Goal: Information Seeking & Learning: Understand process/instructions

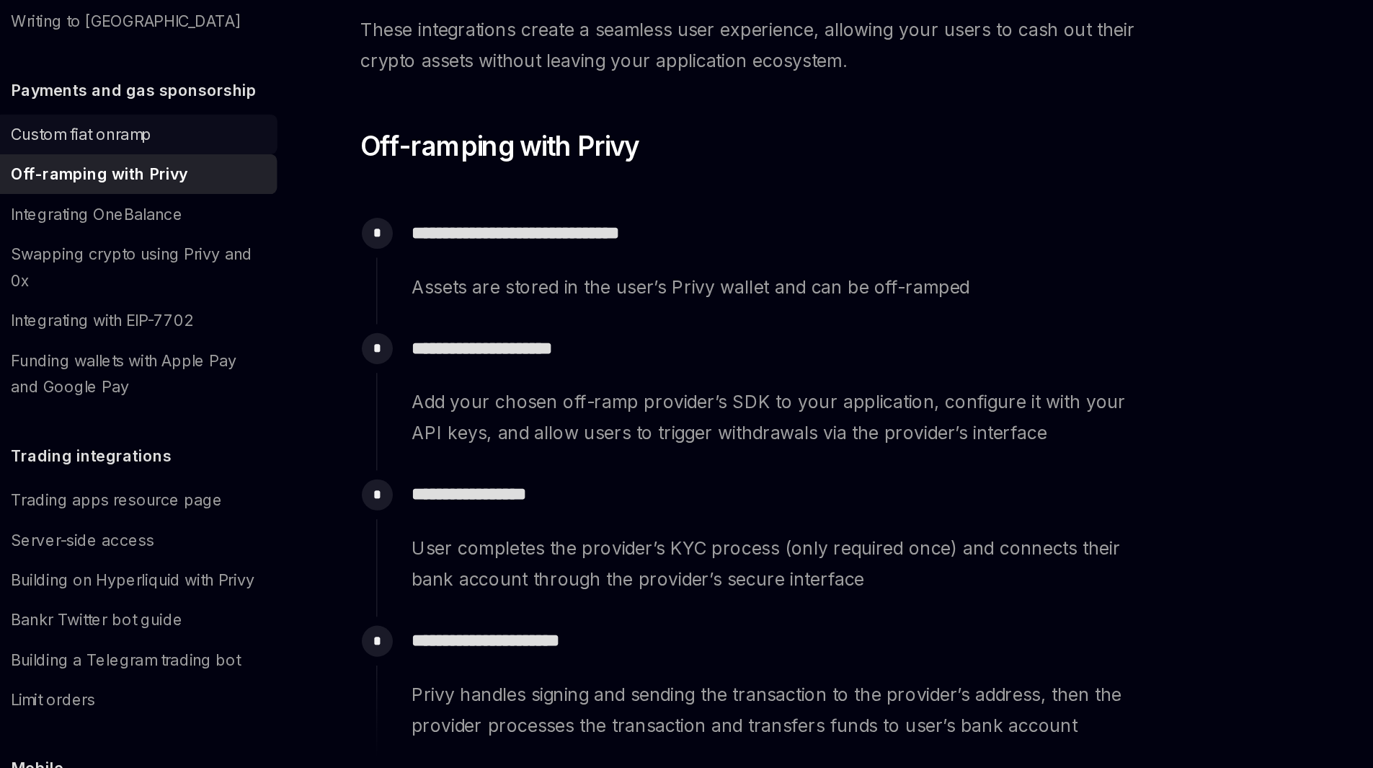
click at [250, 364] on div "Custom fiat onramp" at bounding box center [237, 355] width 92 height 17
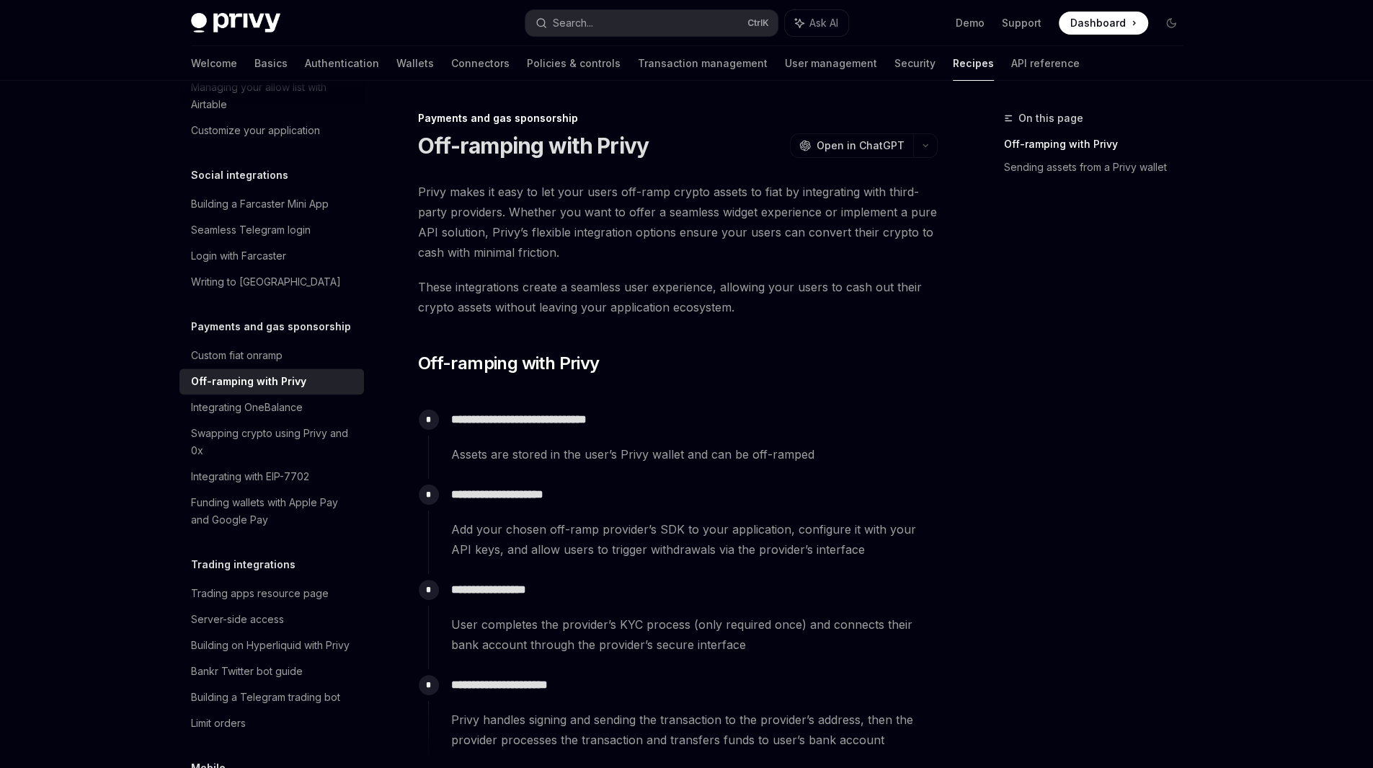
type textarea "*"
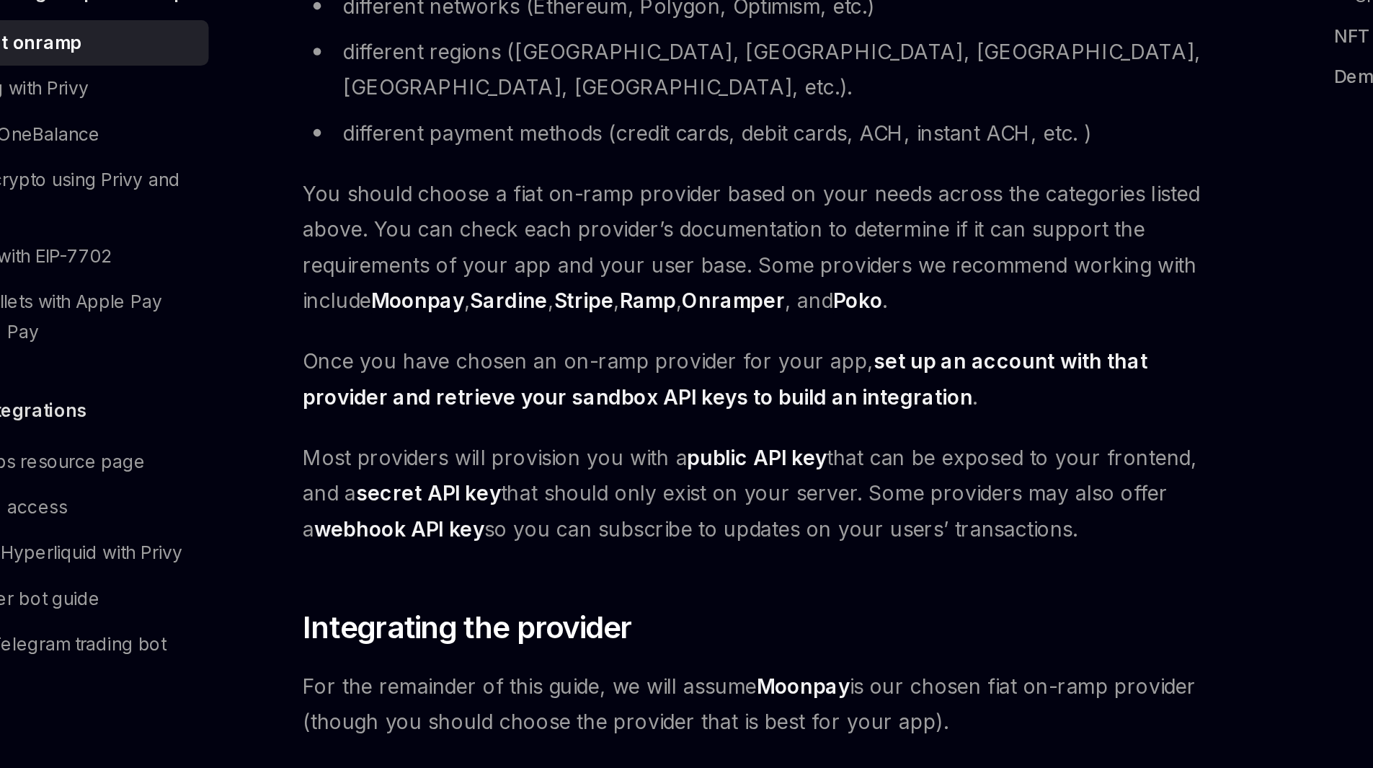
scroll to position [326, 0]
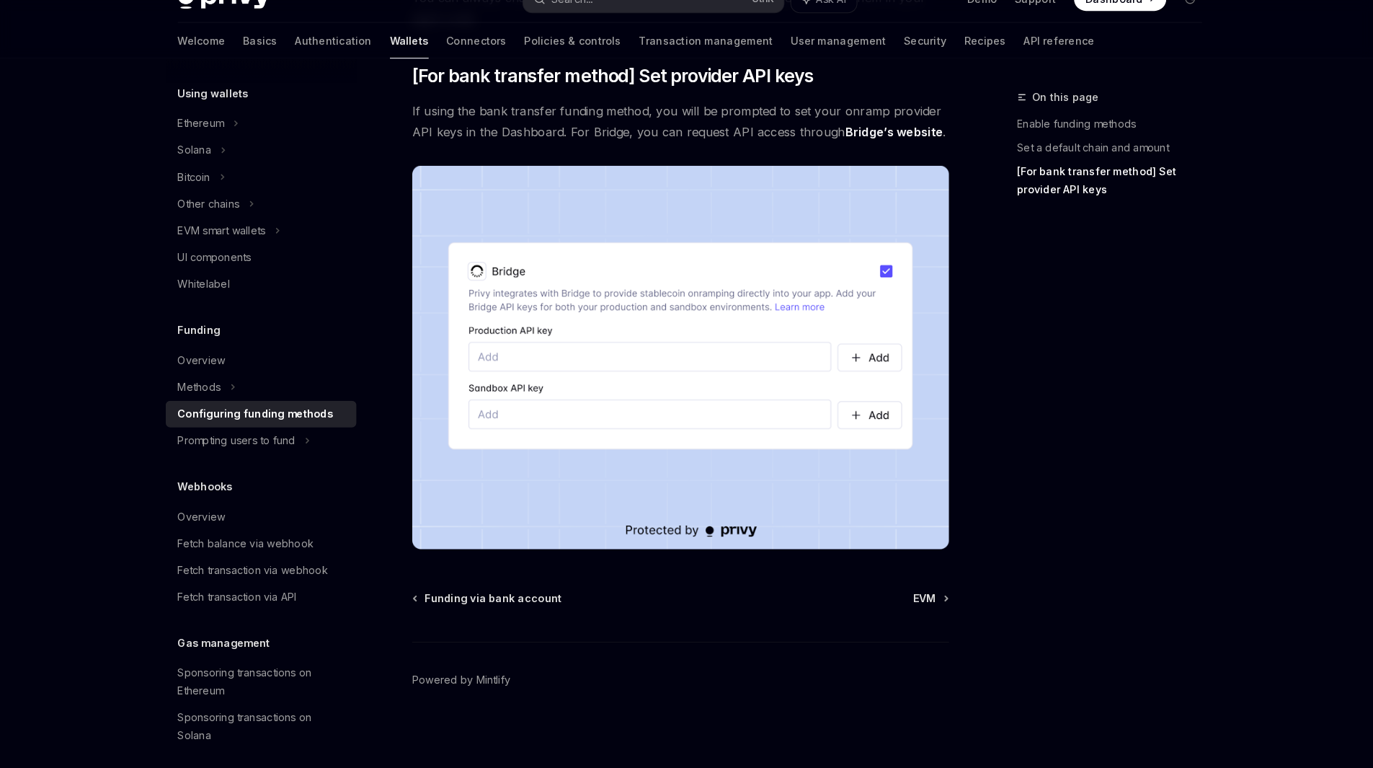
scroll to position [1222, 0]
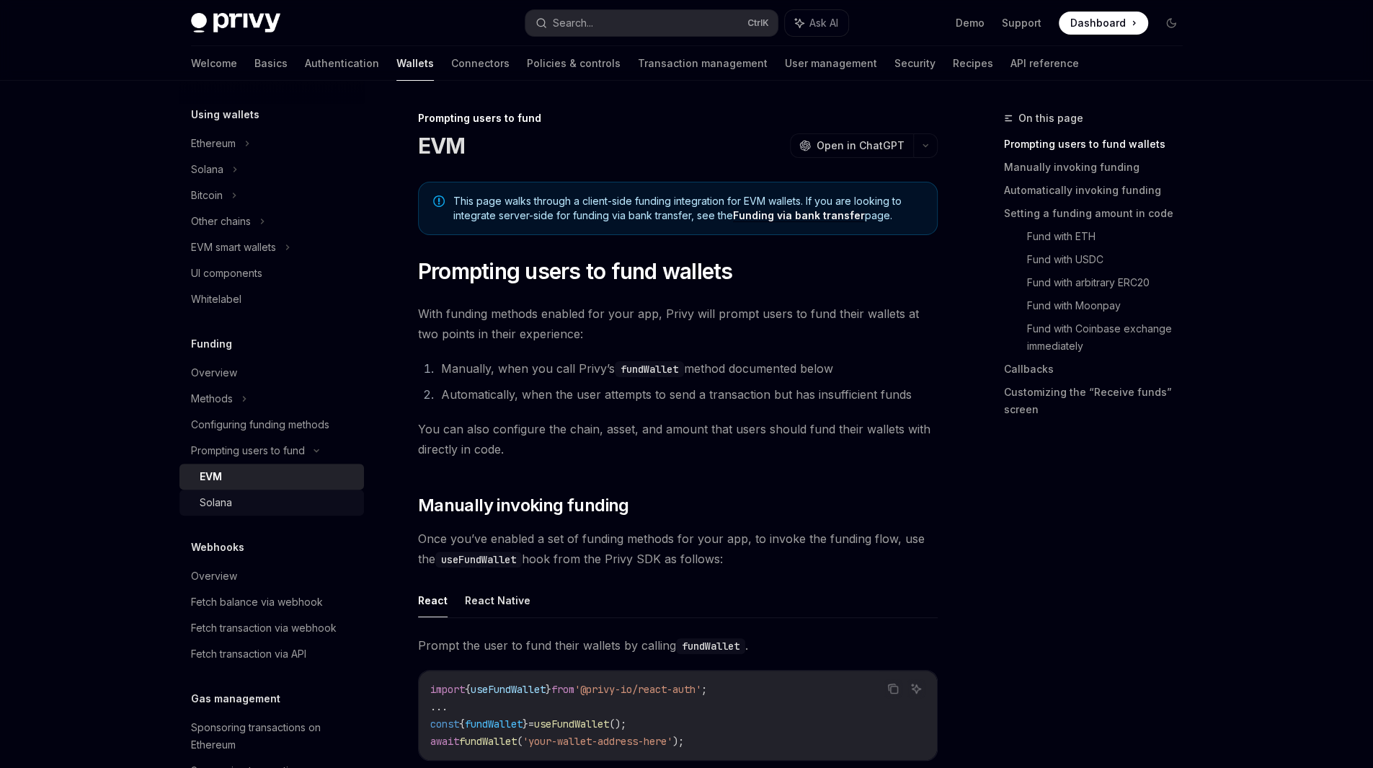
click at [281, 500] on div "Solana" at bounding box center [278, 502] width 156 height 17
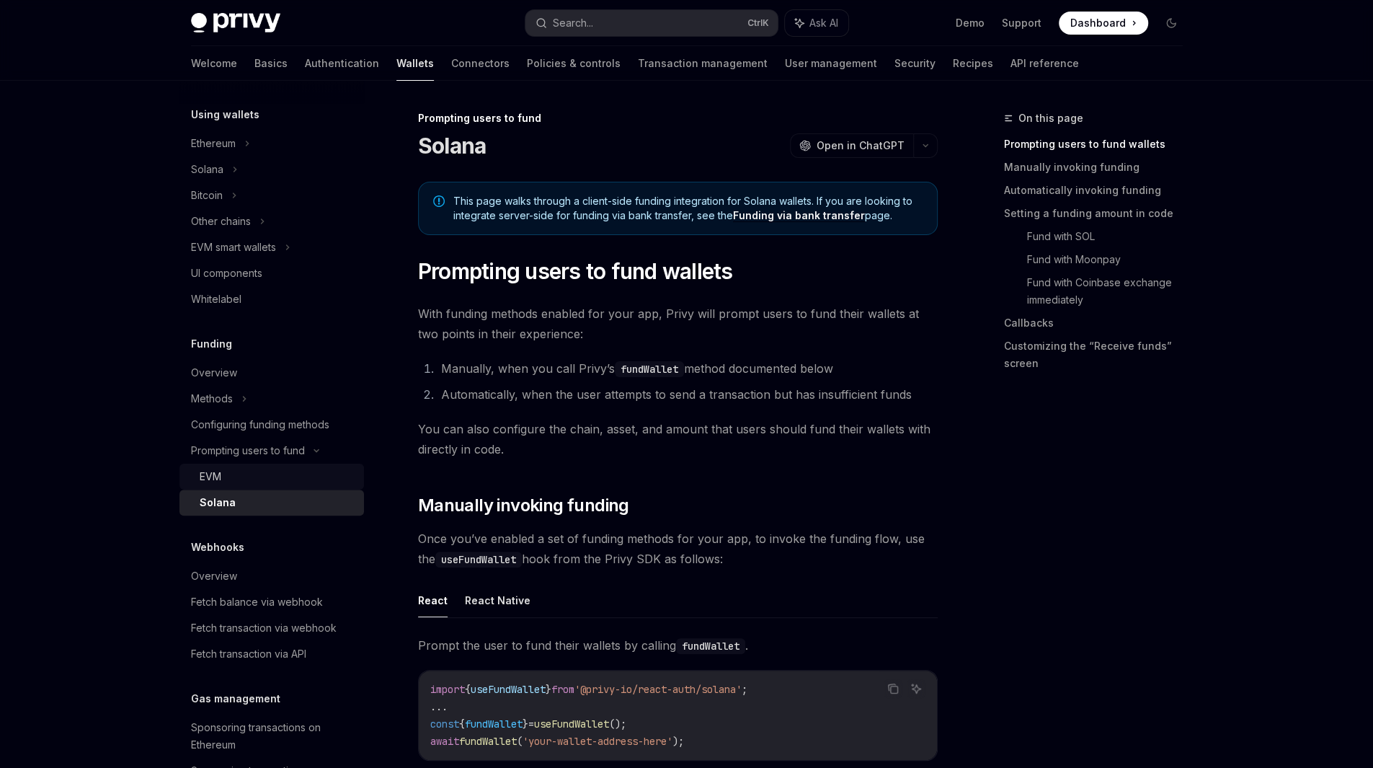
click at [285, 471] on div "EVM" at bounding box center [278, 476] width 156 height 17
type textarea "*"
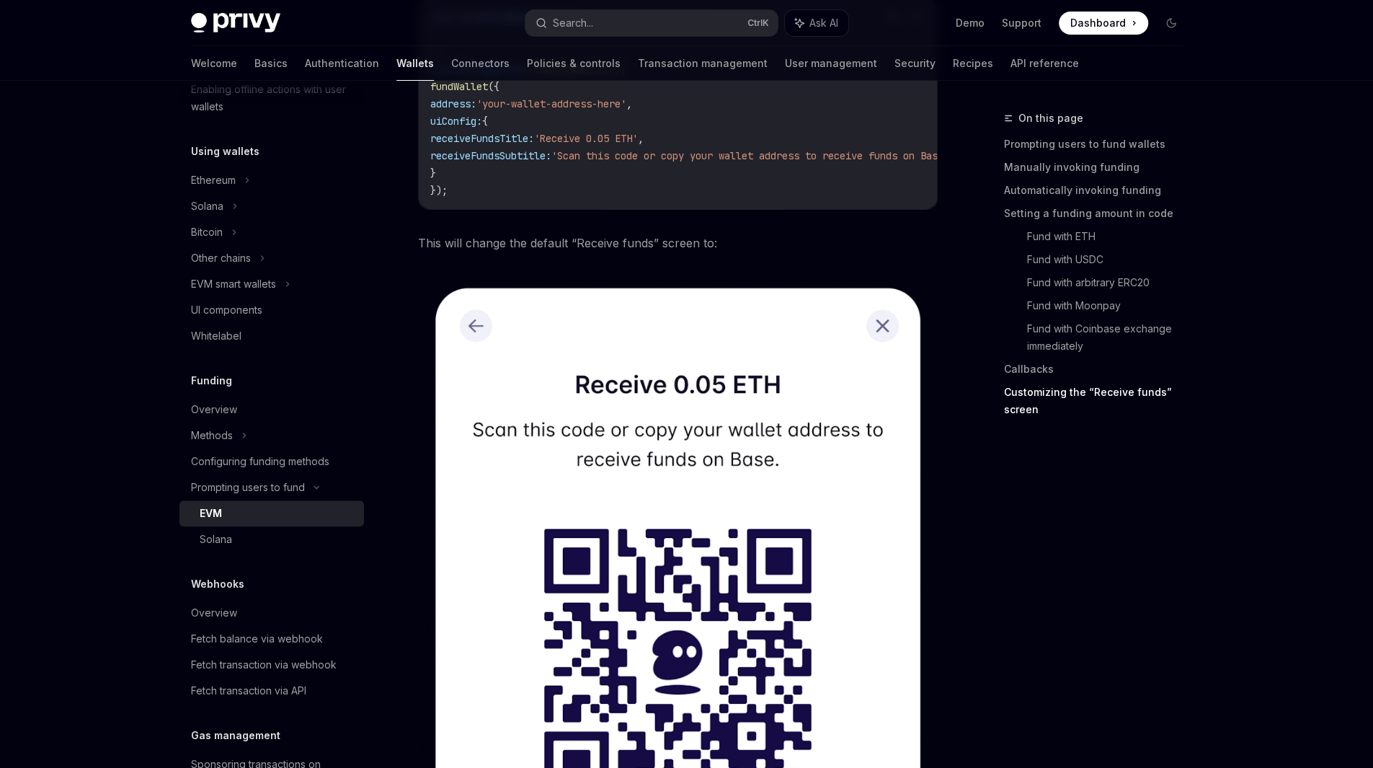
scroll to position [4020, 0]
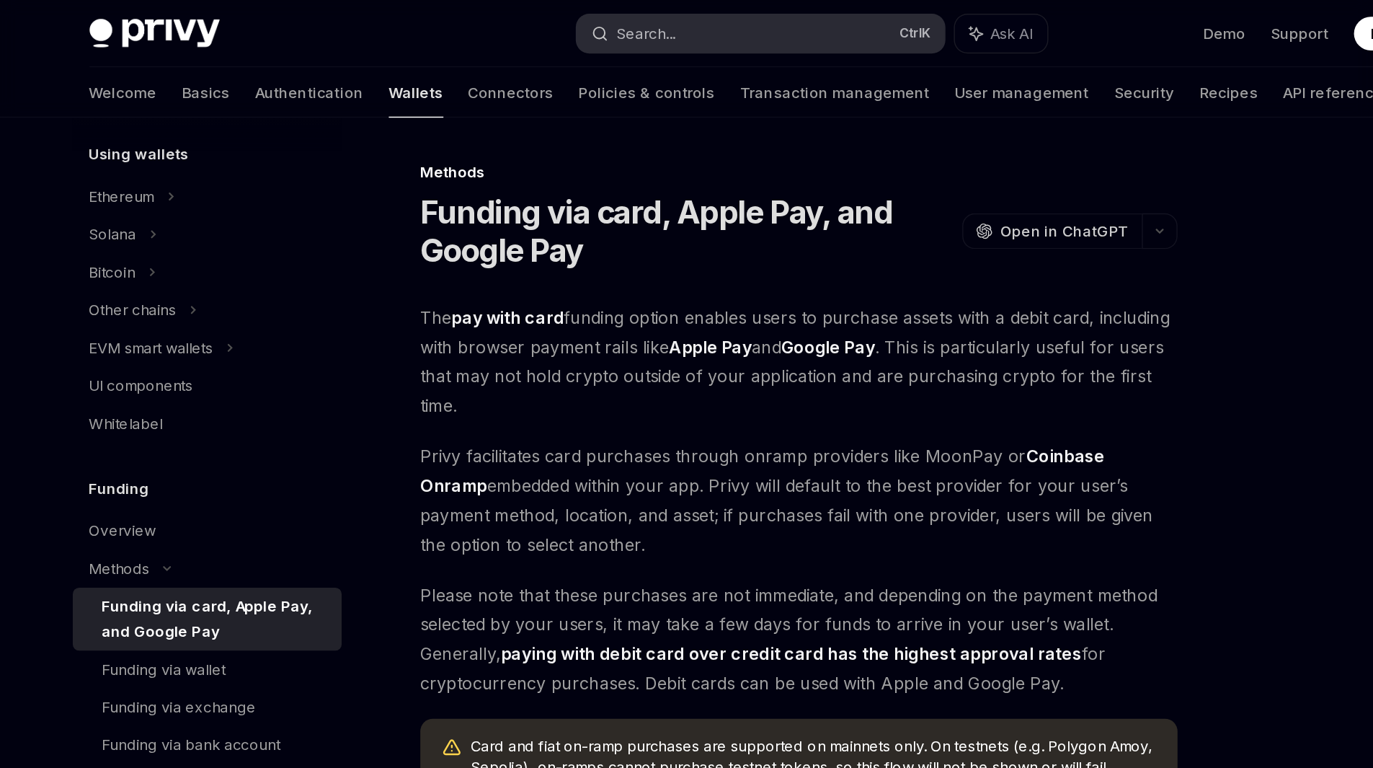
click at [629, 25] on button "Search... Ctrl K" at bounding box center [652, 23] width 252 height 26
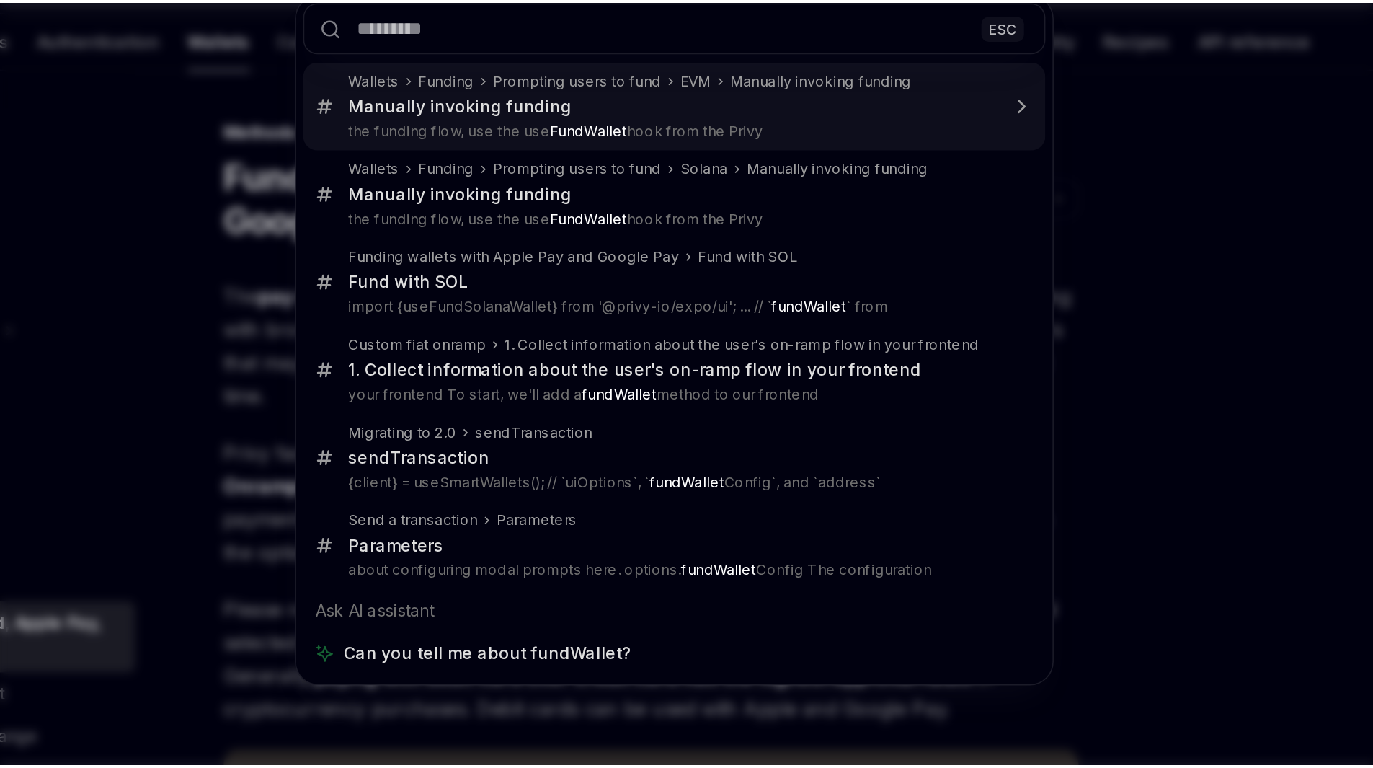
scroll to position [79, 0]
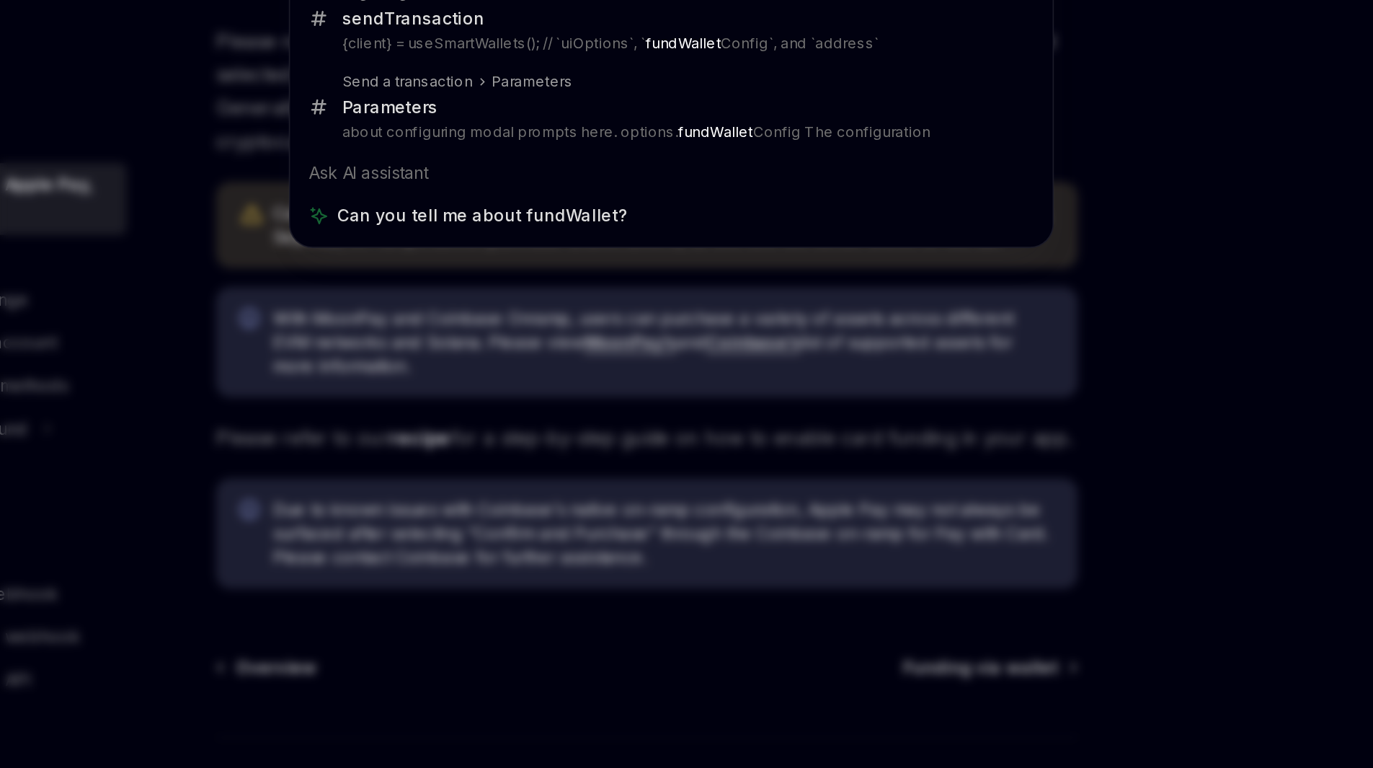
type textarea "*"
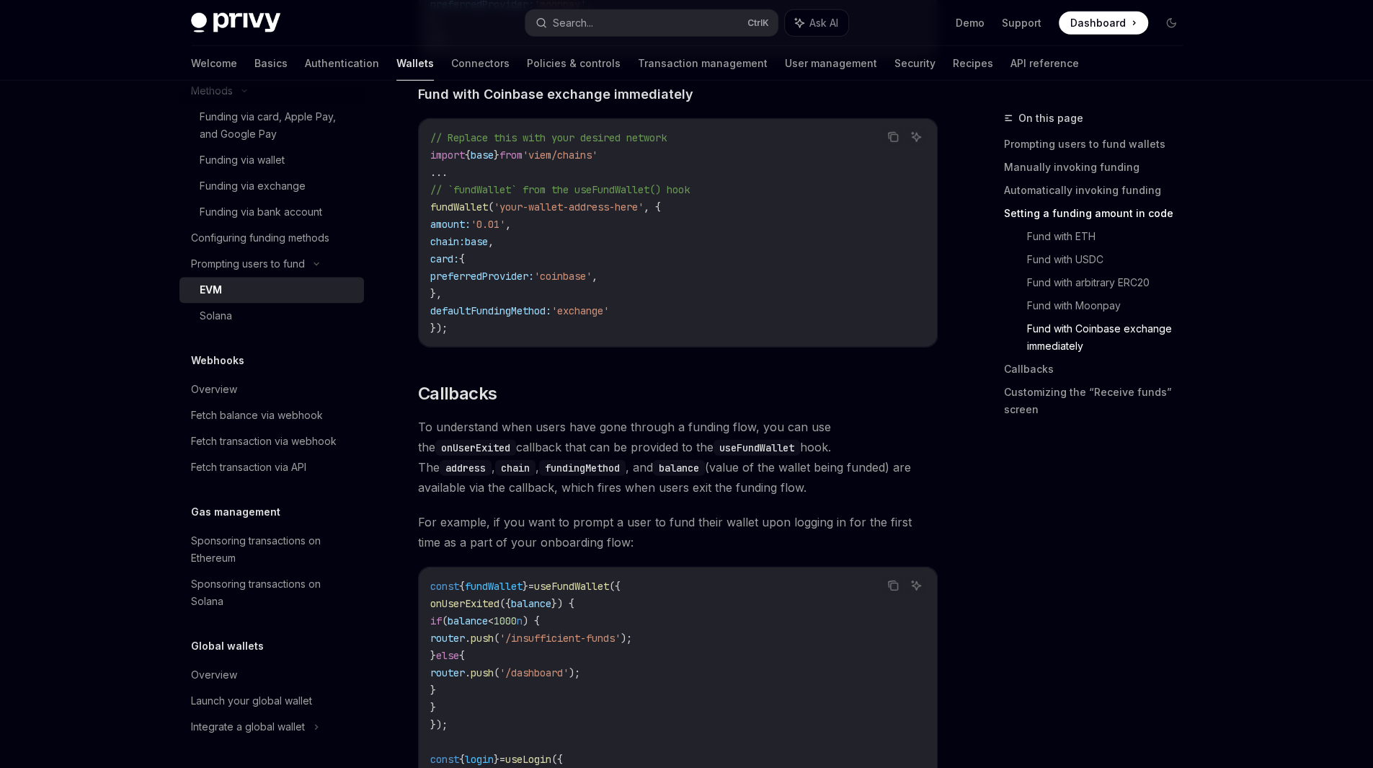
scroll to position [2930, 0]
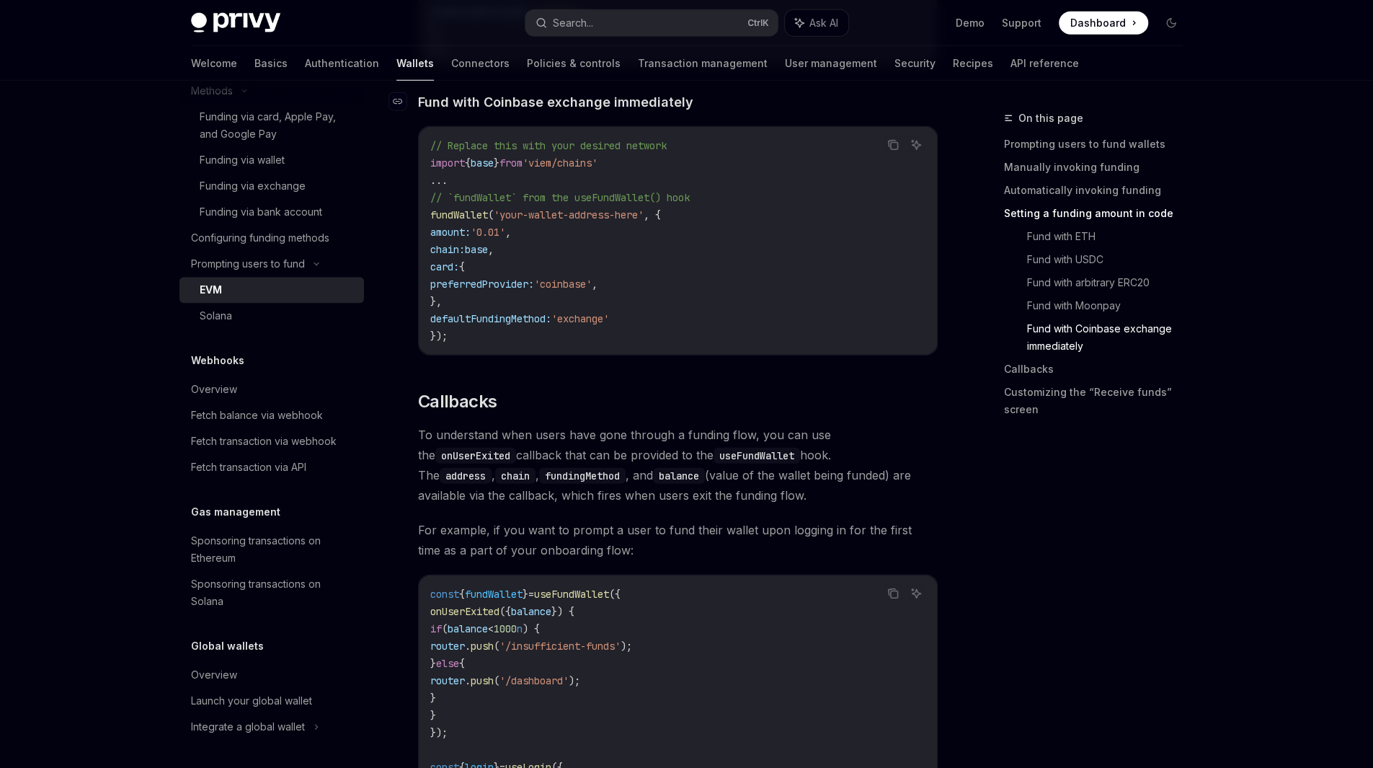
click at [585, 102] on span "Fund with Coinbase exchange immediately" at bounding box center [555, 101] width 275 height 19
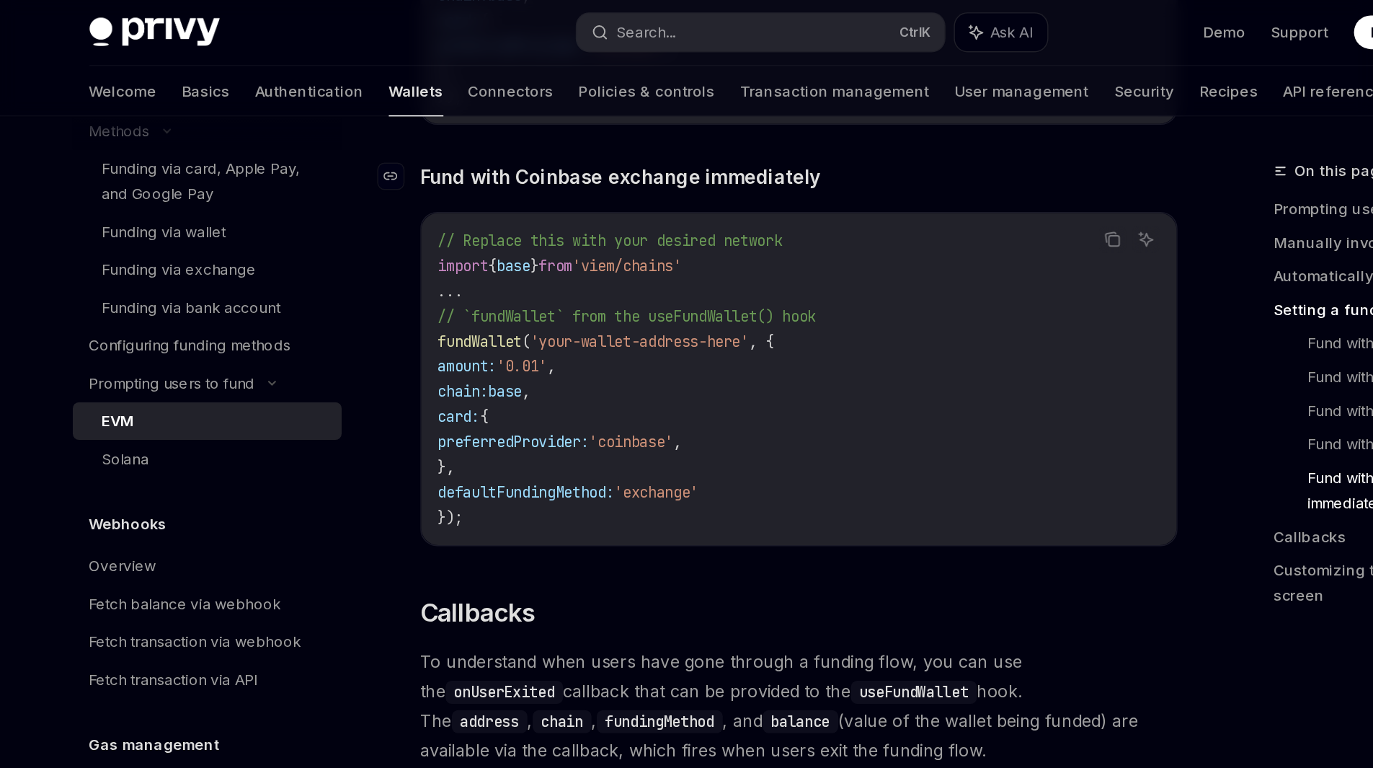
scroll to position [2910, 0]
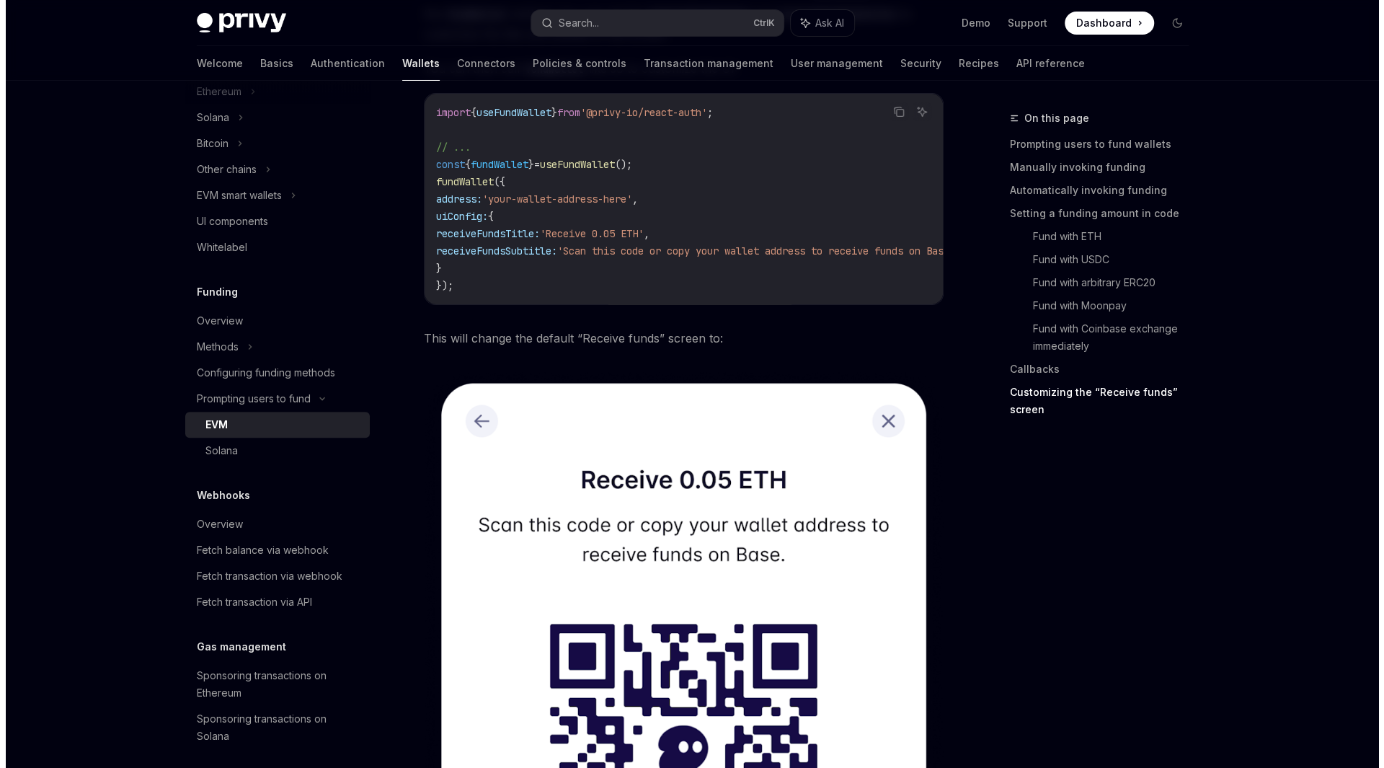
scroll to position [4020, 0]
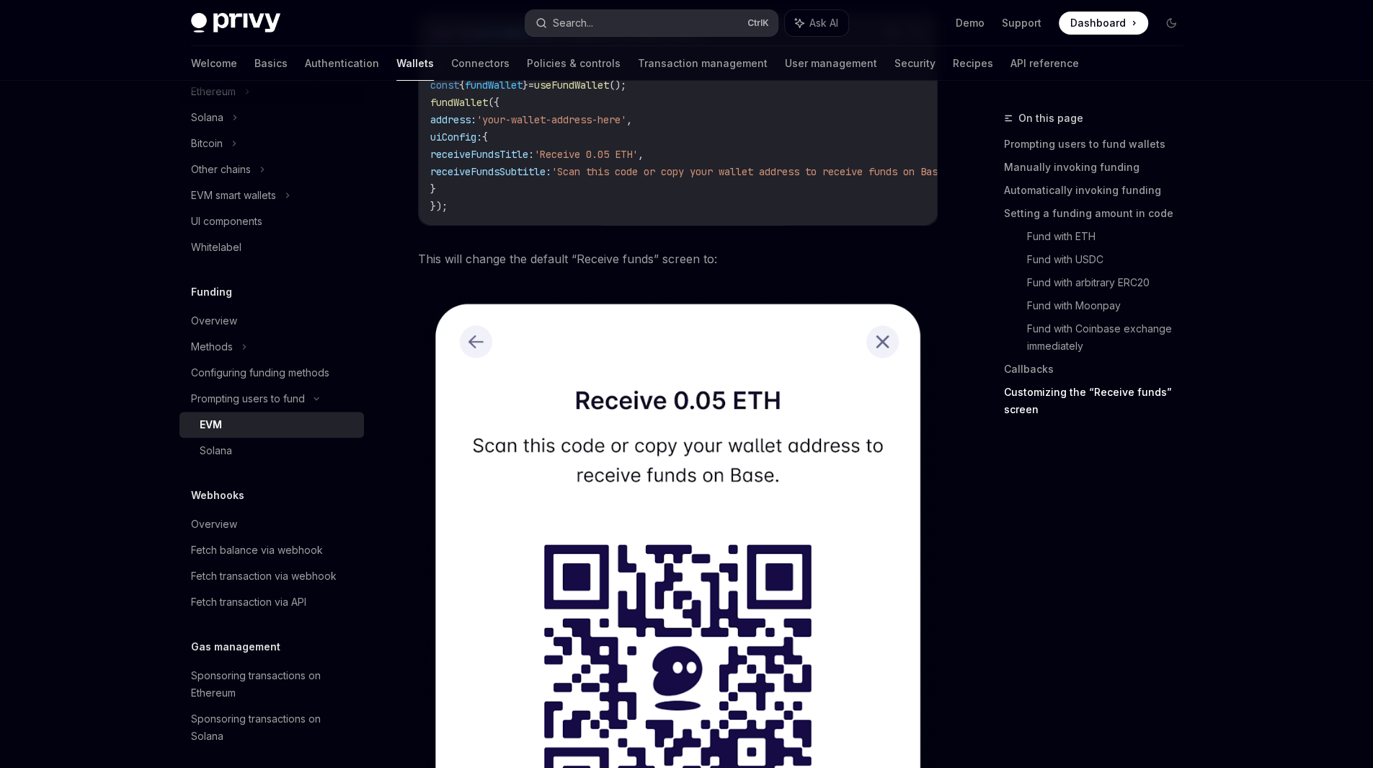
click at [696, 29] on button "Search... Ctrl K" at bounding box center [652, 23] width 252 height 26
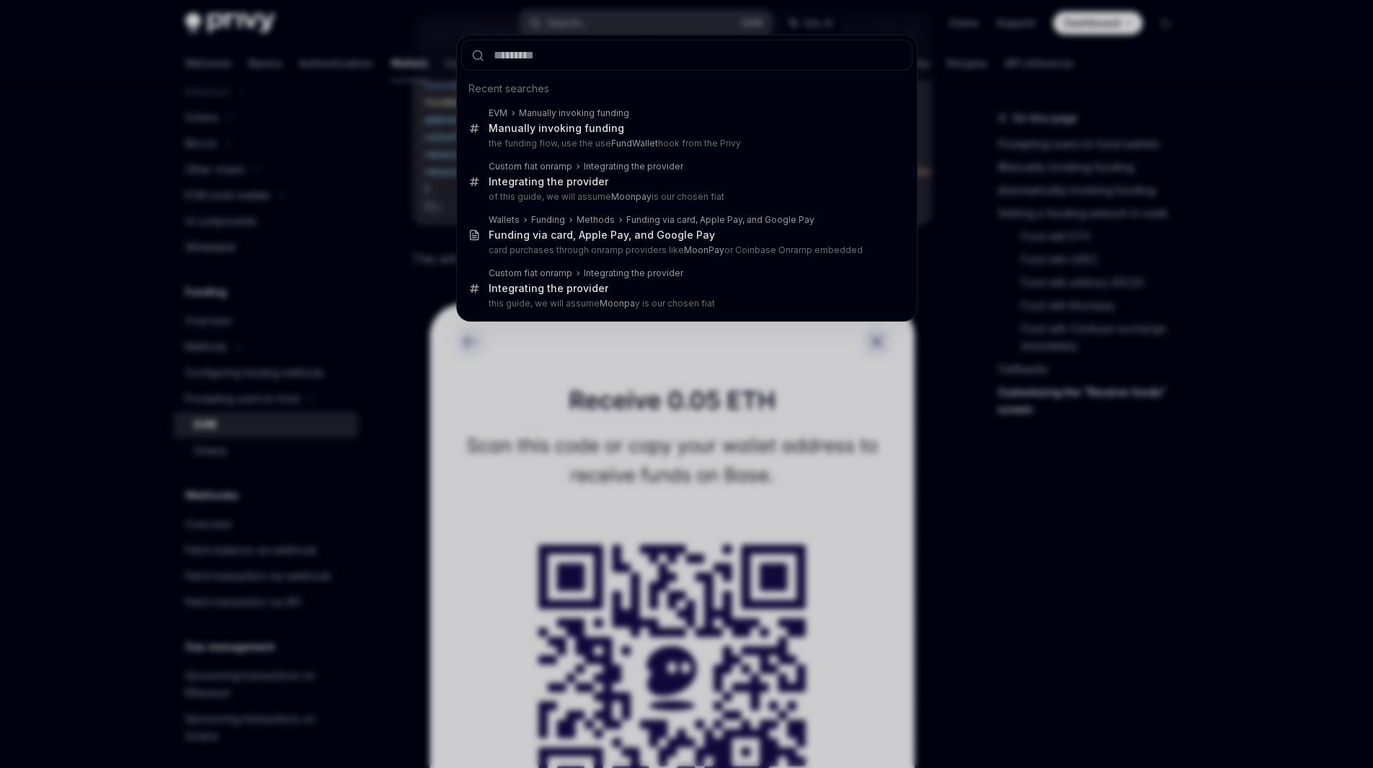
type input "**********"
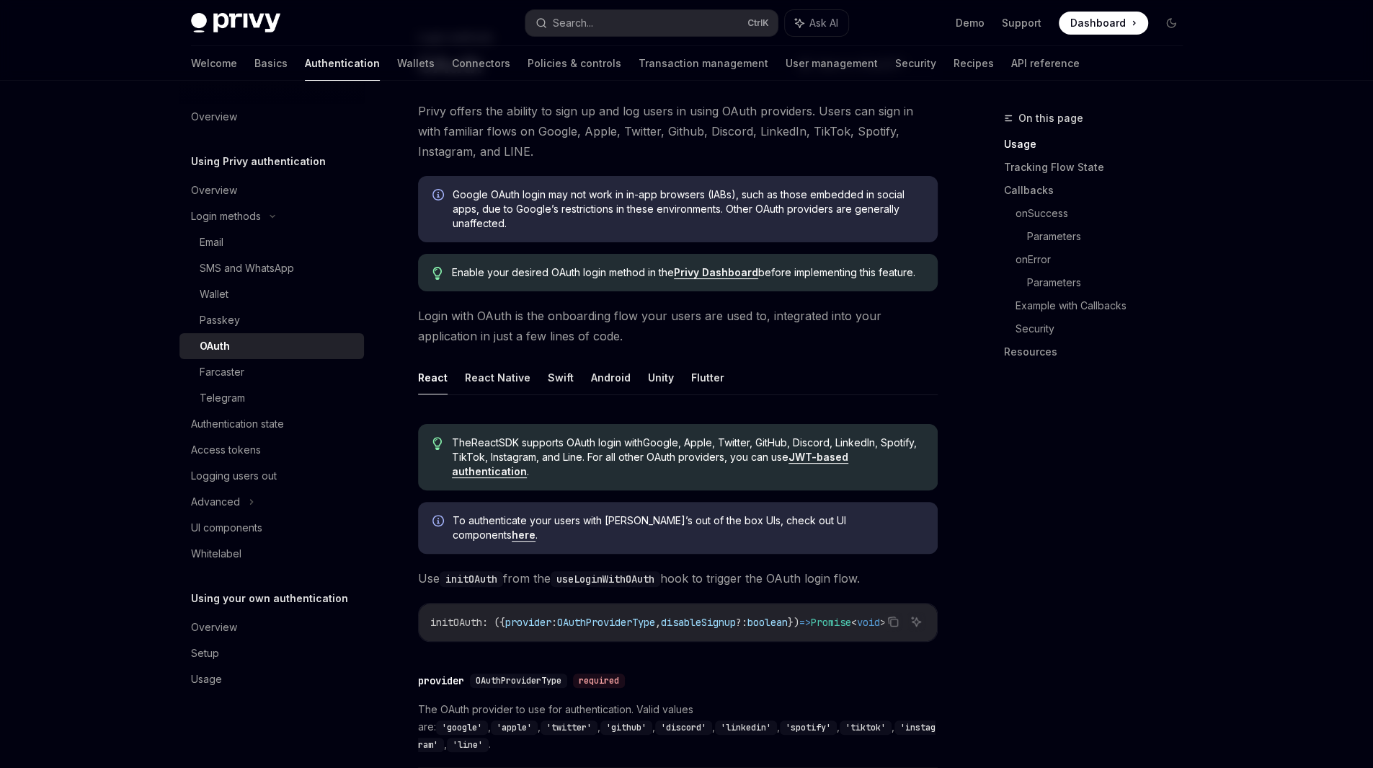
type textarea "*"
